Goal: Navigation & Orientation: Understand site structure

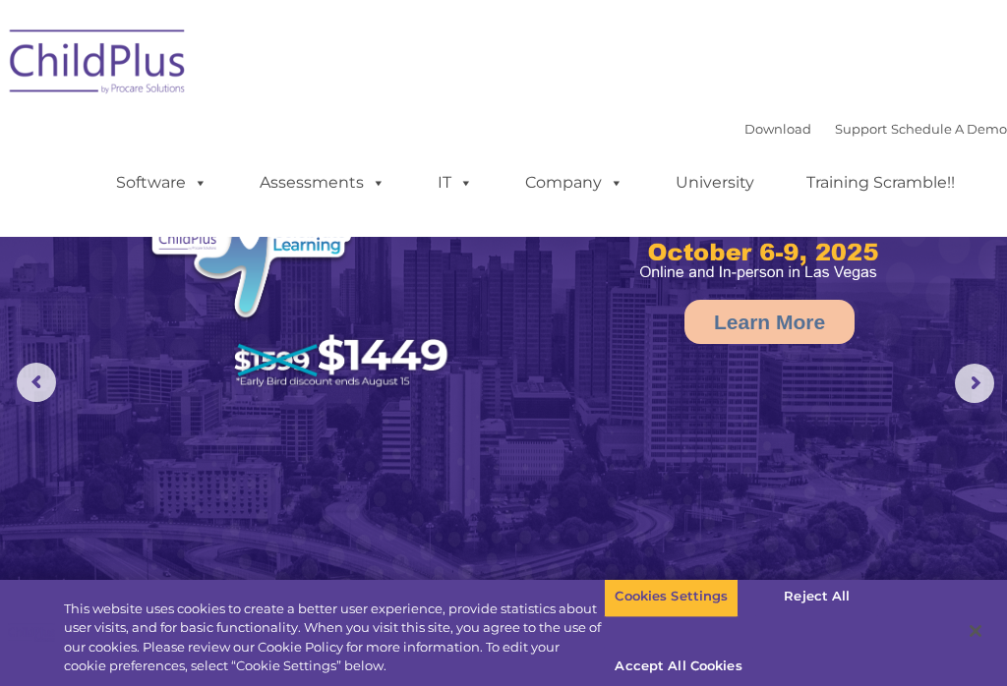
select select "MEDIUM"
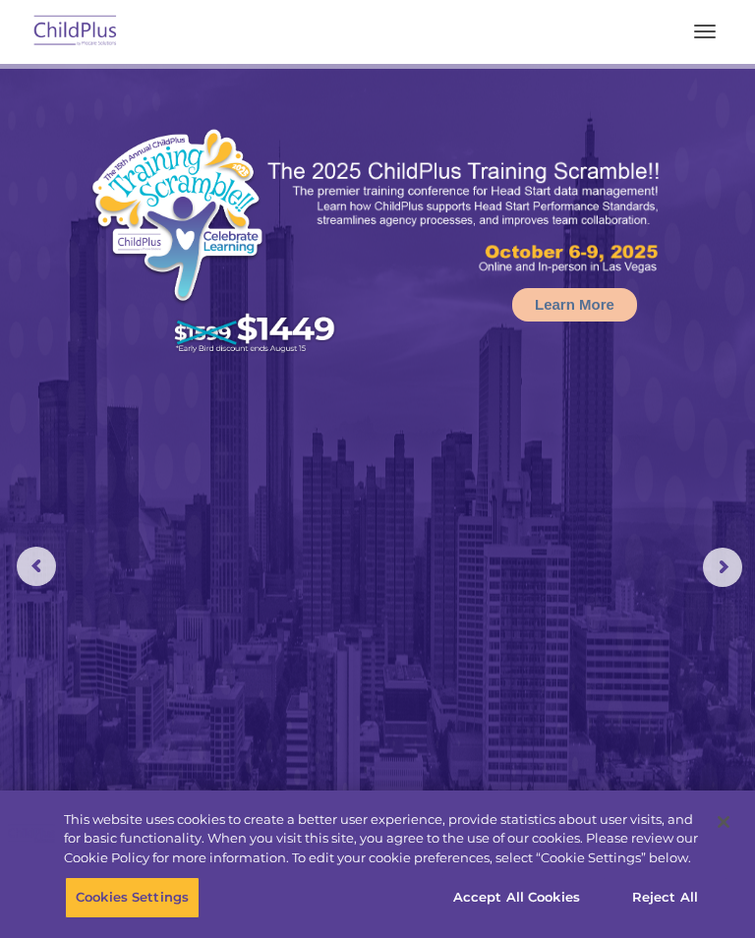
click at [714, 16] on button "button" at bounding box center [704, 31] width 41 height 31
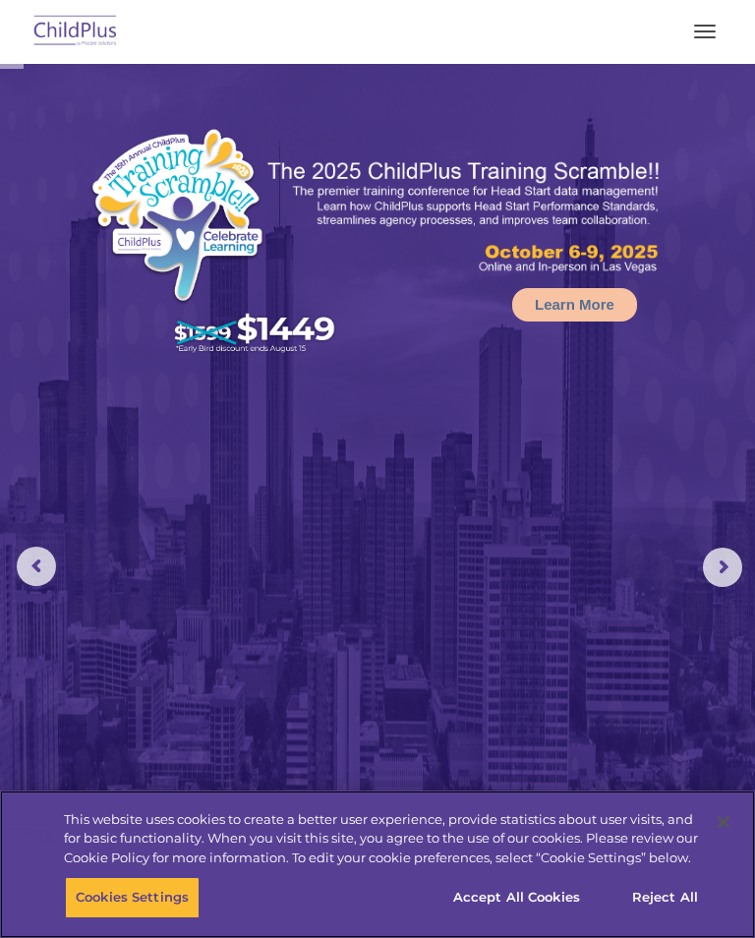
select select "MEDIUM"
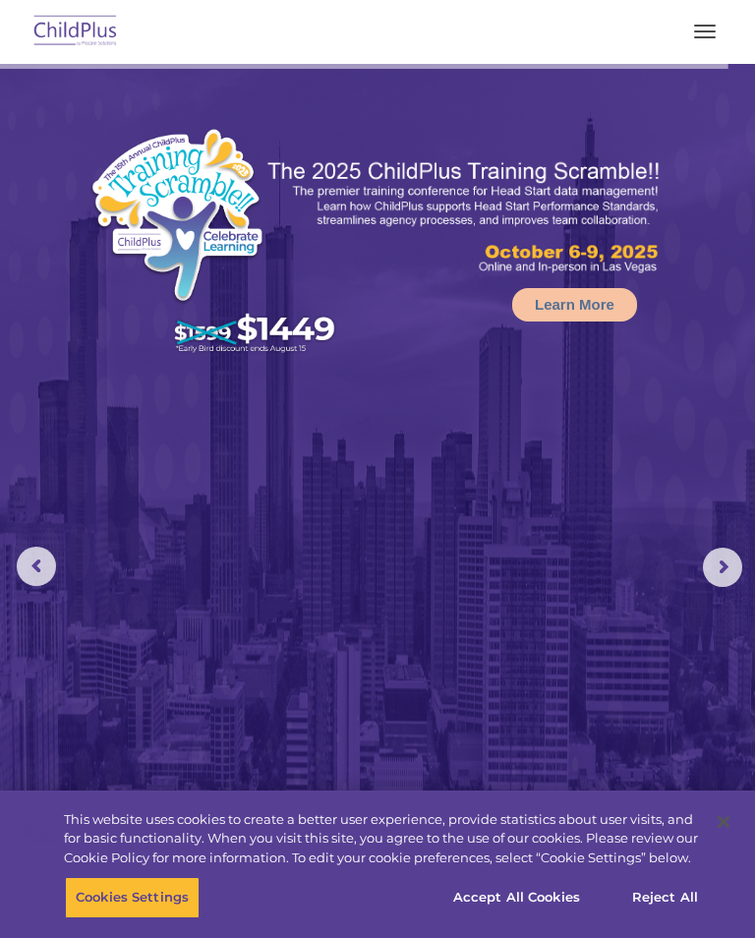
click at [48, 15] on img at bounding box center [75, 32] width 92 height 46
click at [699, 18] on button "button" at bounding box center [704, 31] width 41 height 31
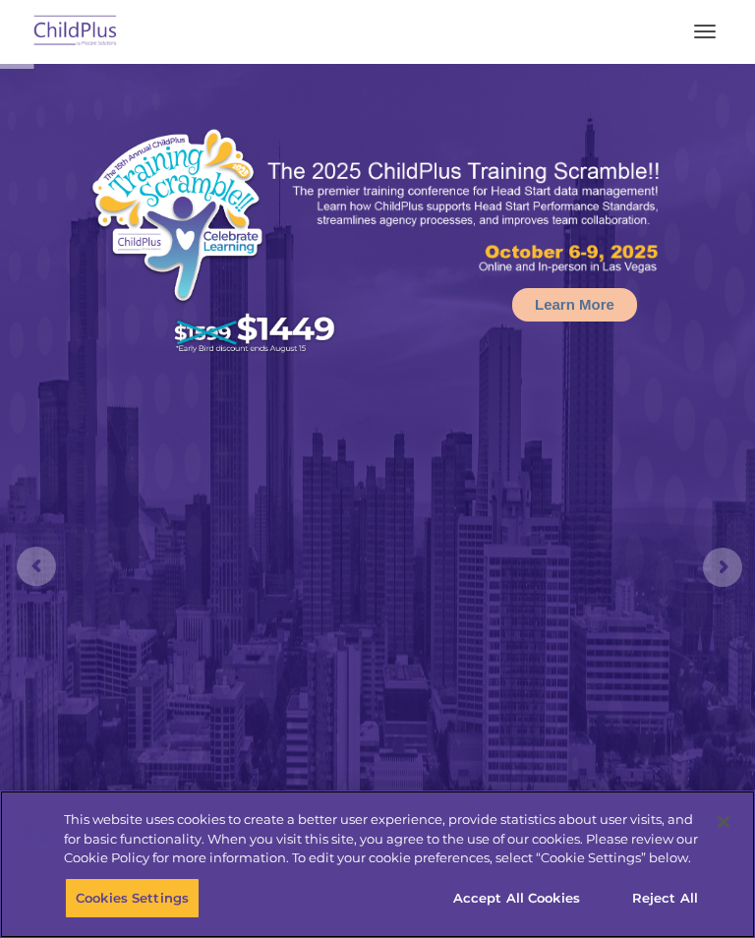
select select "MEDIUM"
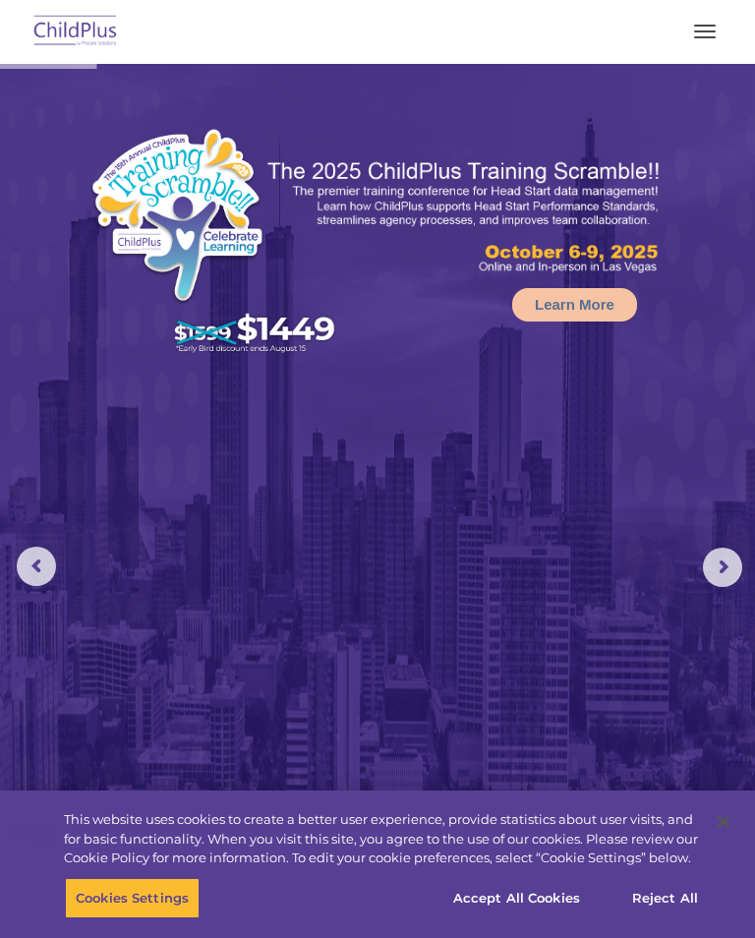
click at [711, 20] on button "button" at bounding box center [704, 31] width 41 height 31
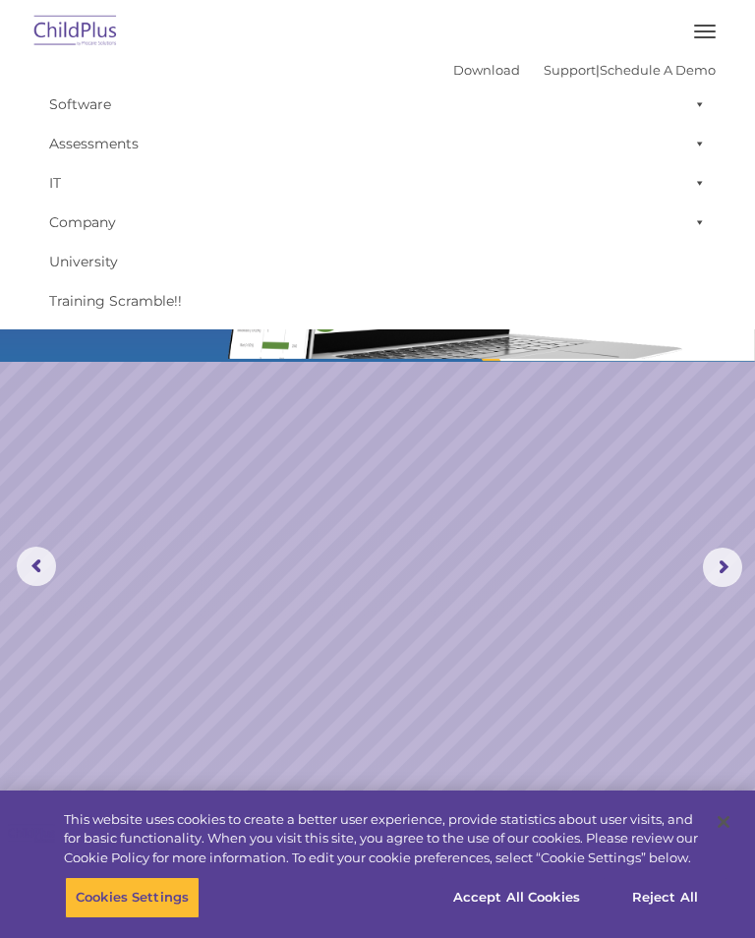
click at [704, 97] on span at bounding box center [696, 104] width 20 height 39
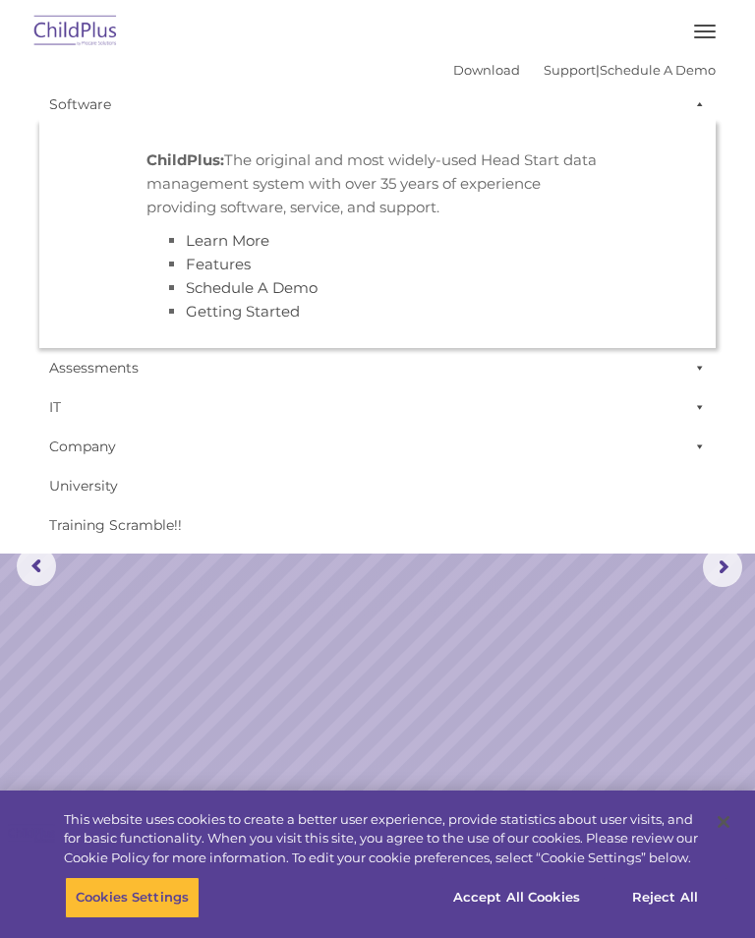
click at [703, 97] on span at bounding box center [696, 104] width 20 height 39
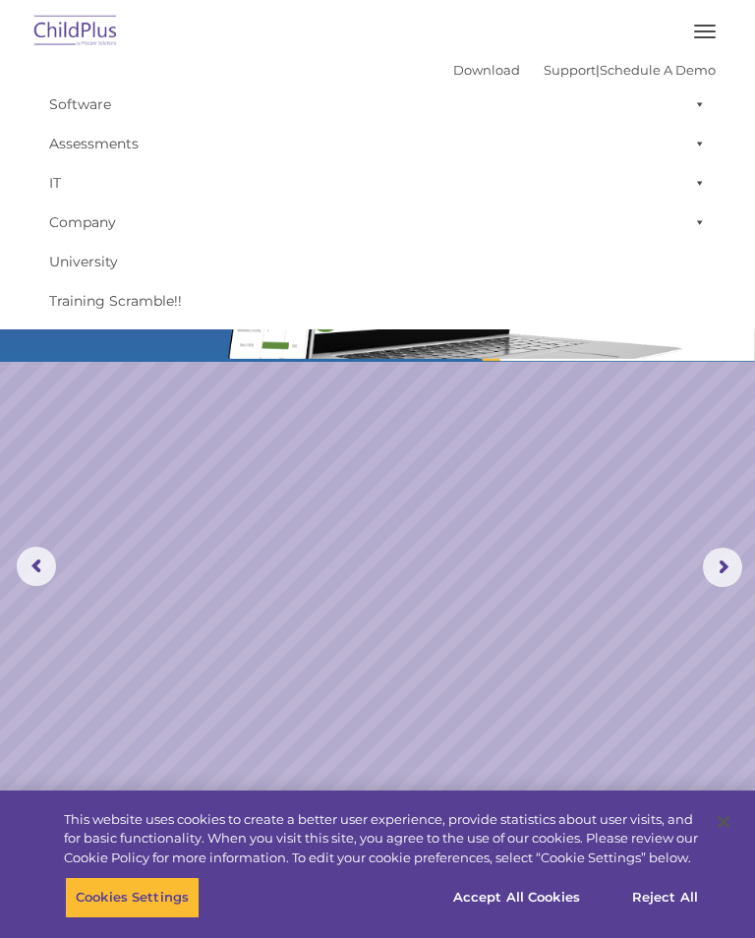
click at [705, 133] on span at bounding box center [696, 143] width 20 height 39
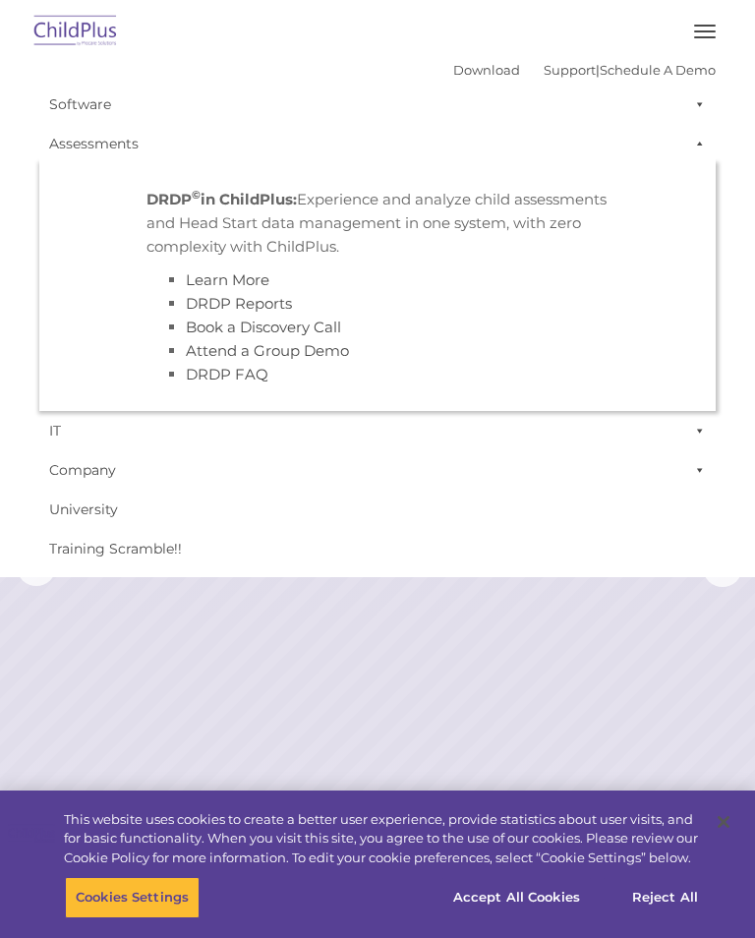
click at [702, 144] on span at bounding box center [696, 143] width 20 height 39
